Goal: Register for event/course

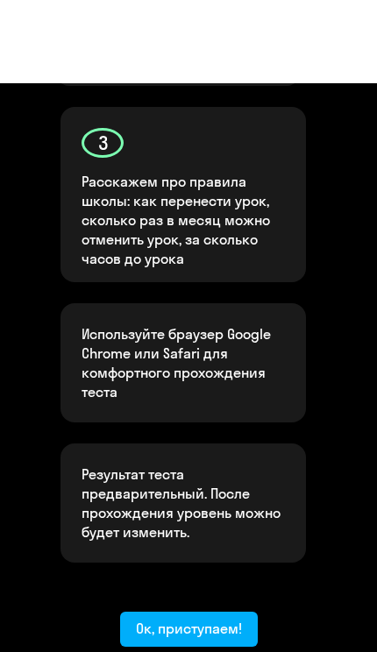
scroll to position [757, 0]
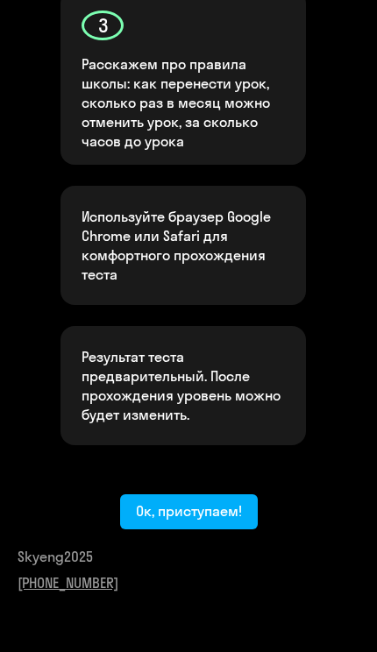
click at [192, 518] on div "Ок, приступаем!" at bounding box center [189, 510] width 106 height 19
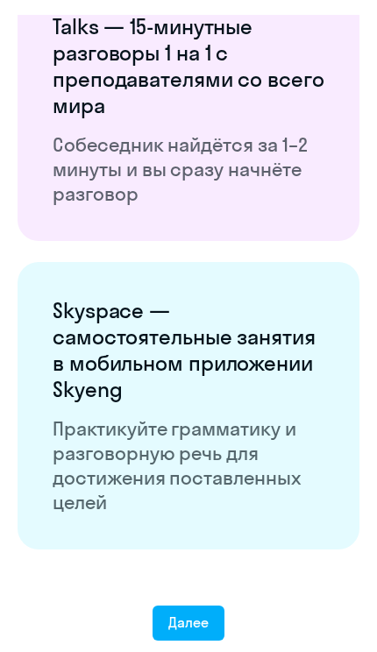
scroll to position [3022, 0]
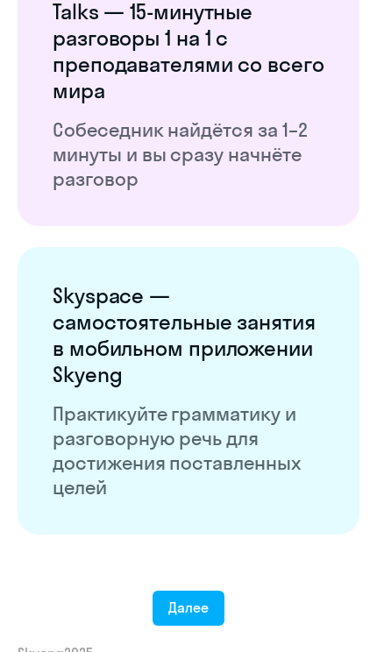
click at [176, 608] on div "Далее" at bounding box center [188, 607] width 40 height 19
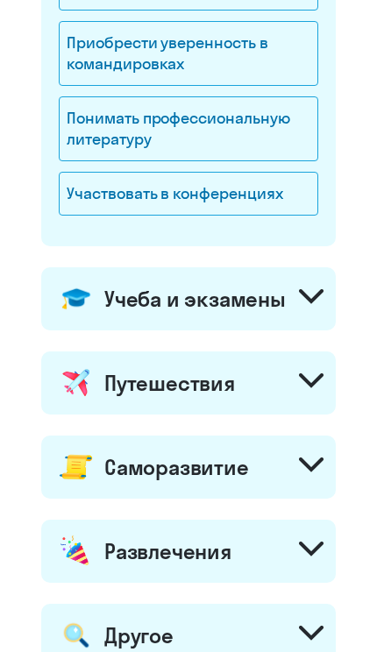
scroll to position [512, 0]
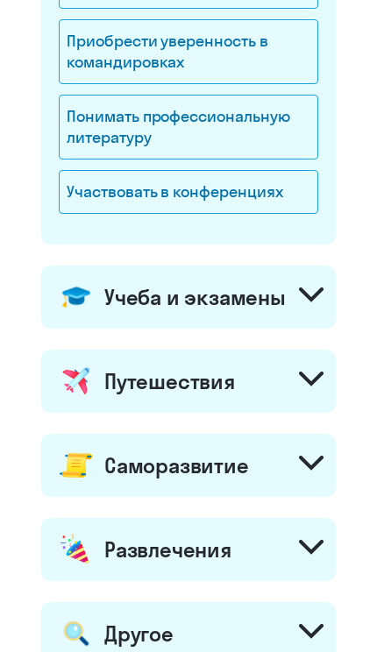
click at [308, 475] on div "Саморазвитие" at bounding box center [188, 465] width 295 height 63
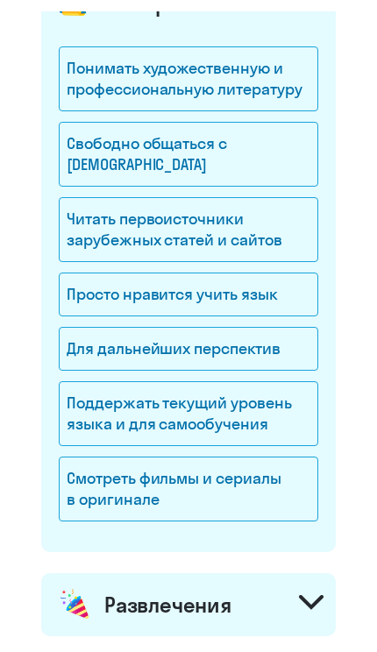
scroll to position [994, 0]
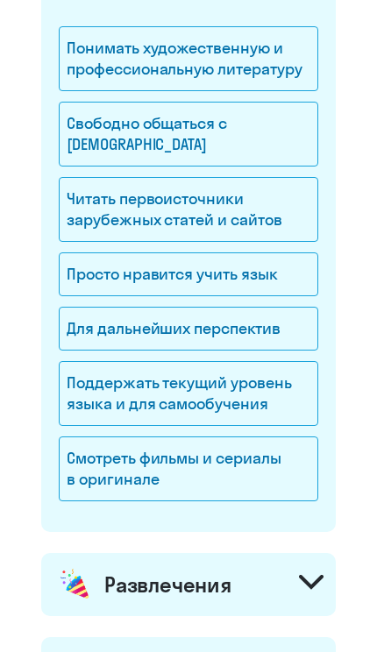
click at [314, 588] on icon at bounding box center [311, 582] width 25 height 15
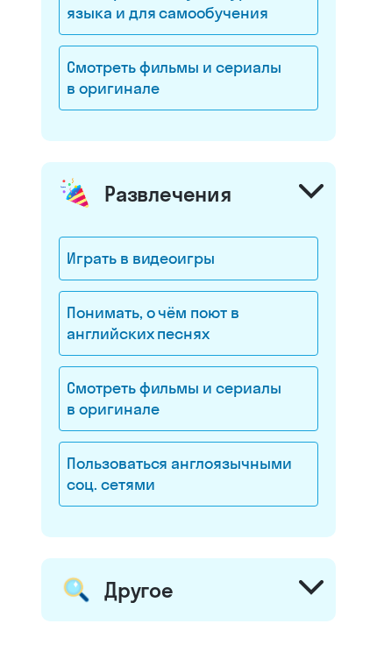
scroll to position [1386, 0]
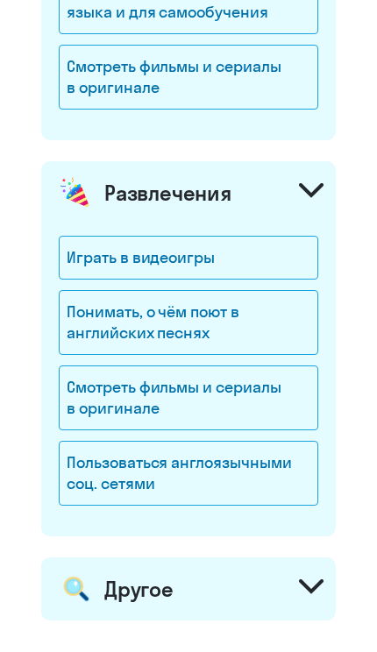
click at [255, 391] on div "Смотреть фильмы и сериалы в оригинале" at bounding box center [189, 398] width 260 height 65
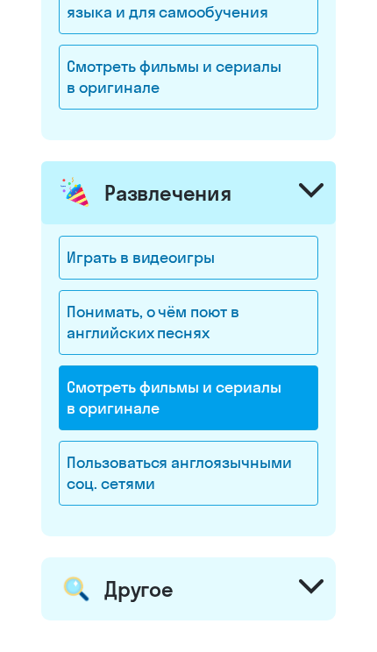
click at [260, 97] on div "Смотреть фильмы и сериалы в оригинале" at bounding box center [189, 77] width 260 height 65
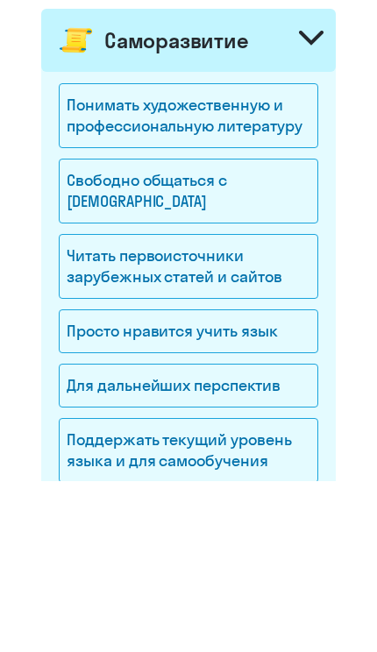
scroll to position [758, 0]
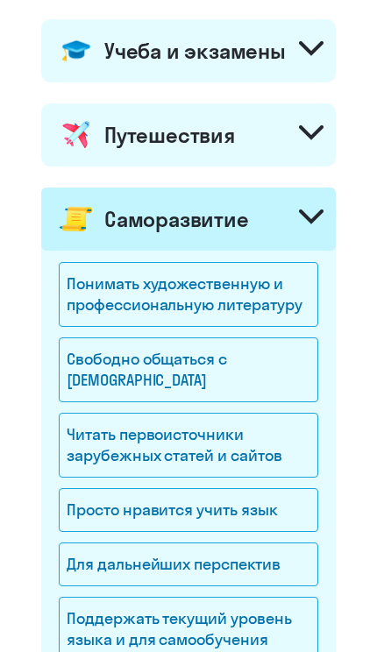
click at [309, 139] on icon at bounding box center [311, 132] width 25 height 15
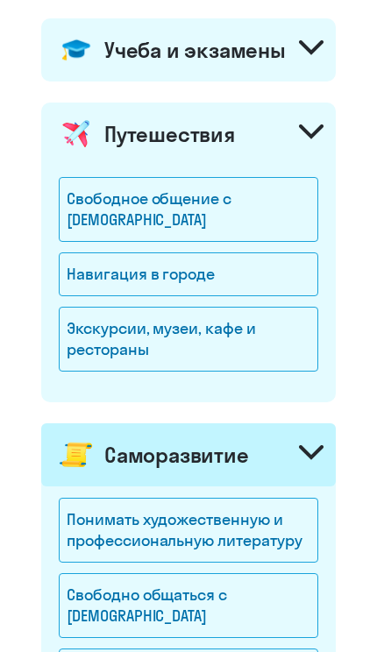
click at [285, 222] on div "Свободное общение с [DEMOGRAPHIC_DATA]" at bounding box center [189, 209] width 260 height 65
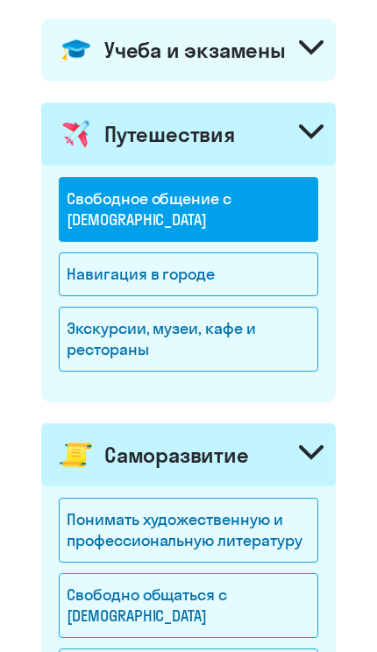
click at [262, 281] on div "Навигация в городе" at bounding box center [189, 274] width 260 height 44
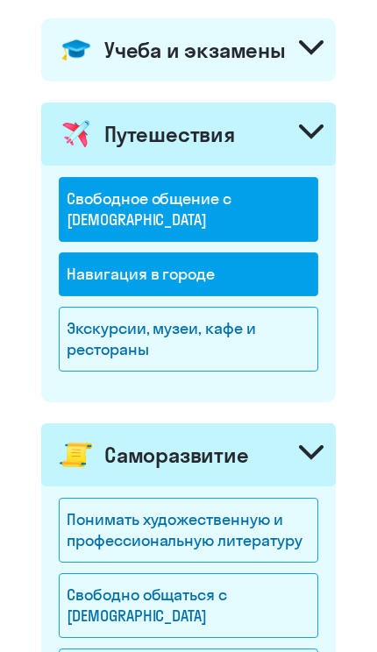
click at [245, 345] on div "Экскурсии, музеи, кафе и рестораны" at bounding box center [189, 339] width 260 height 65
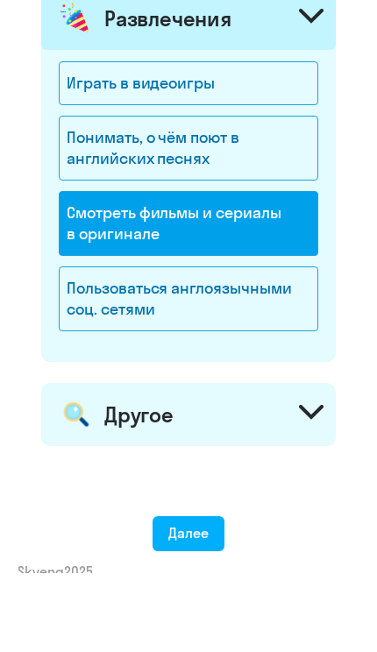
scroll to position [1717, 0]
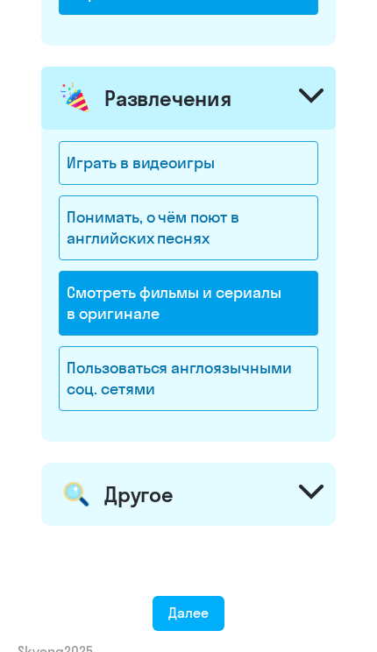
click at [187, 614] on div "Далее" at bounding box center [188, 612] width 40 height 19
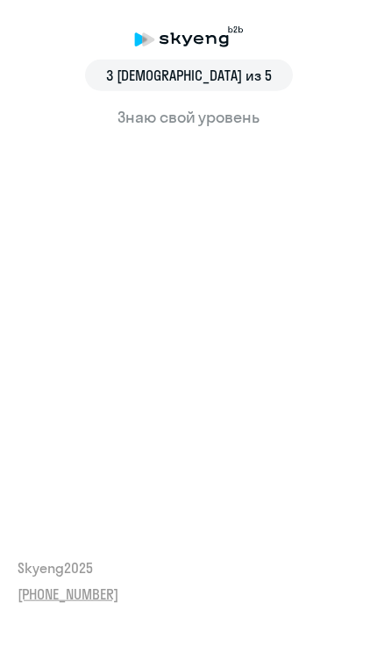
scroll to position [1, 0]
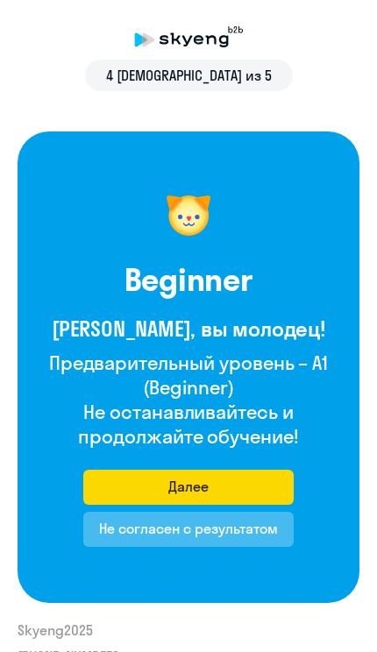
click at [209, 489] on button "Далее" at bounding box center [188, 487] width 210 height 35
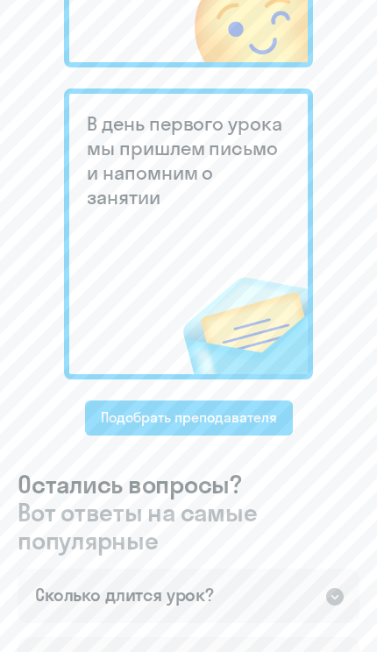
scroll to position [1106, 0]
click at [235, 410] on div "Подобрать преподавателя" at bounding box center [189, 417] width 176 height 19
